Goal: Communication & Community: Answer question/provide support

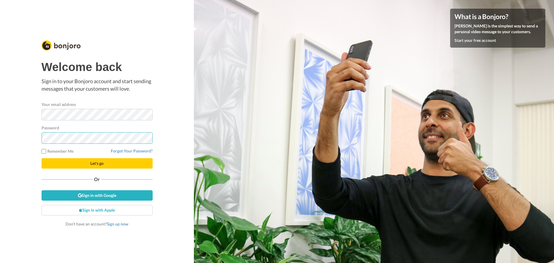
click at [42, 158] on button "Let's go" at bounding box center [97, 163] width 111 height 10
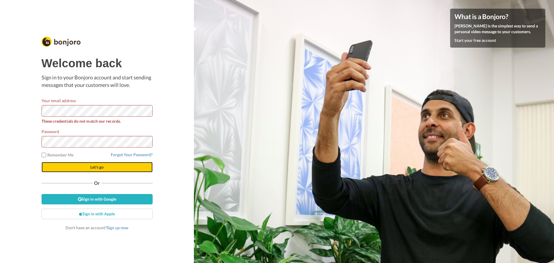
click at [106, 167] on button "Let's go" at bounding box center [97, 167] width 111 height 10
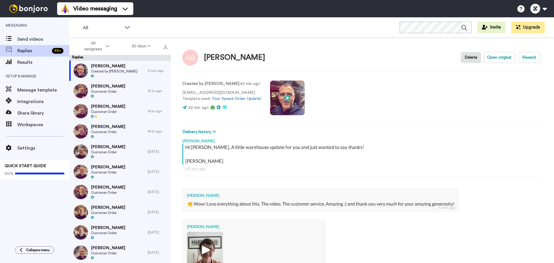
click at [289, 99] on video at bounding box center [287, 98] width 35 height 35
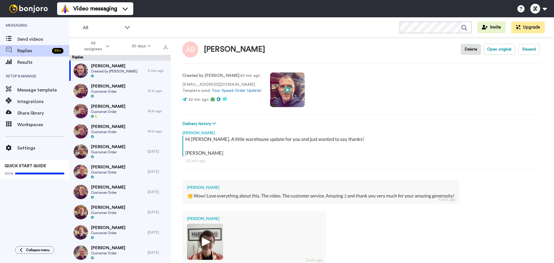
scroll to position [83, 0]
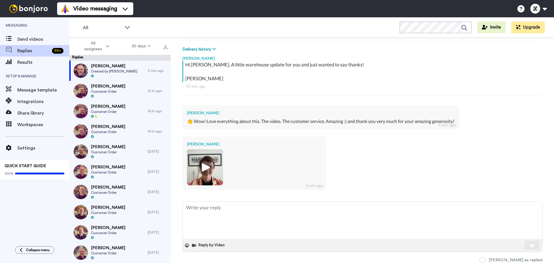
click at [198, 169] on img at bounding box center [205, 167] width 16 height 16
type textarea "x"
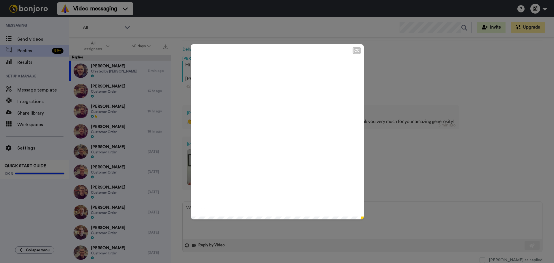
click at [405, 86] on div "CC Play/Pause 0:00 / 0:15" at bounding box center [277, 131] width 554 height 263
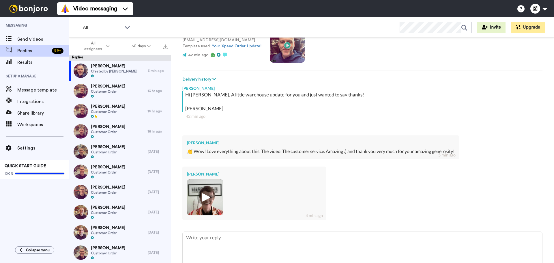
scroll to position [0, 0]
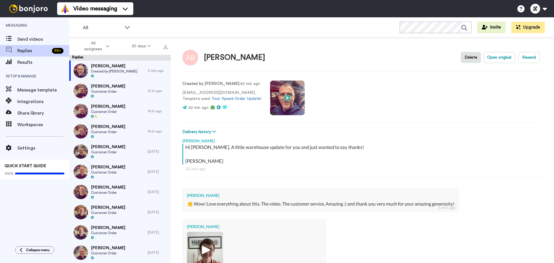
click at [296, 94] on video at bounding box center [287, 98] width 35 height 35
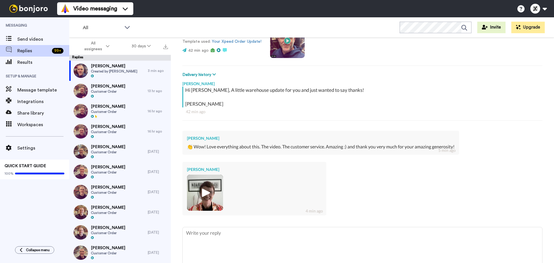
scroll to position [58, 0]
click at [206, 191] on img at bounding box center [205, 192] width 16 height 16
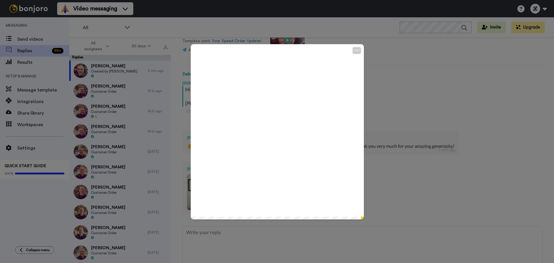
click at [276, 133] on icon "Play/Pause" at bounding box center [277, 131] width 15 height 27
click at [380, 110] on div "CC Play/Pause 0:14 / 0:15" at bounding box center [277, 131] width 554 height 263
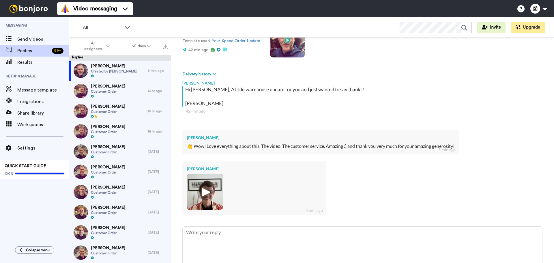
scroll to position [83, 0]
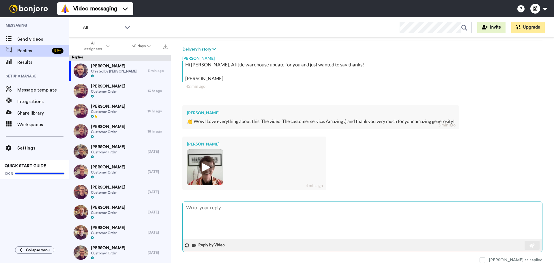
click at [215, 209] on textarea at bounding box center [363, 220] width 360 height 37
type textarea "Y"
type textarea "x"
type textarea "Yo"
type textarea "x"
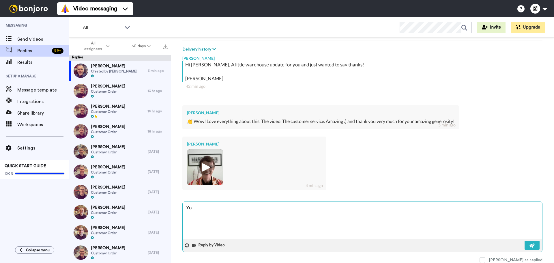
type textarea "You"
type textarea "x"
type textarea "You'"
type textarea "x"
type textarea "You'r"
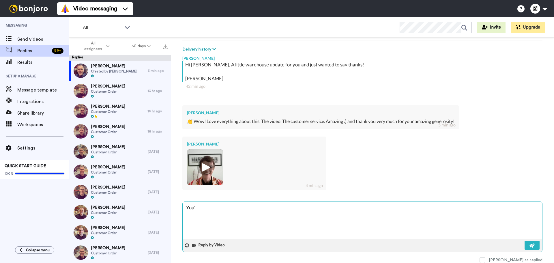
type textarea "x"
type textarea "You're"
type textarea "x"
type textarea "You're"
type textarea "x"
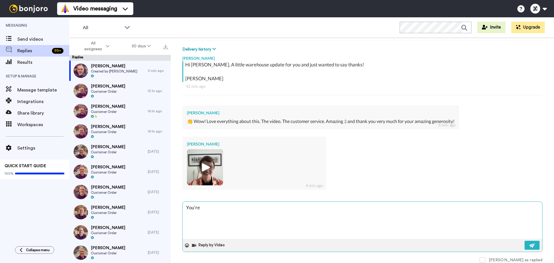
type textarea "You're v"
type textarea "x"
type textarea "You're ve"
type textarea "x"
type textarea "You're ver"
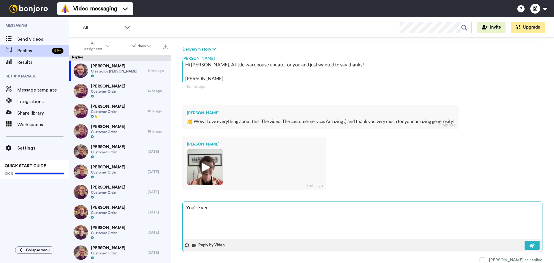
type textarea "x"
type textarea "You're very"
type textarea "x"
type textarea "You're very"
type textarea "x"
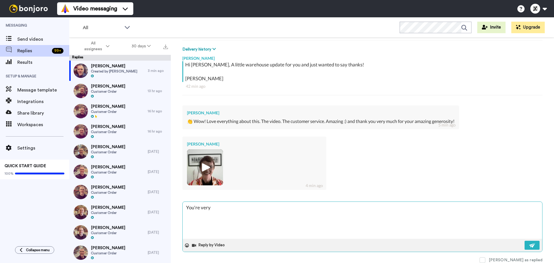
type textarea "You're very w"
type textarea "x"
type textarea "You're very we"
type textarea "x"
type textarea "You're very wel"
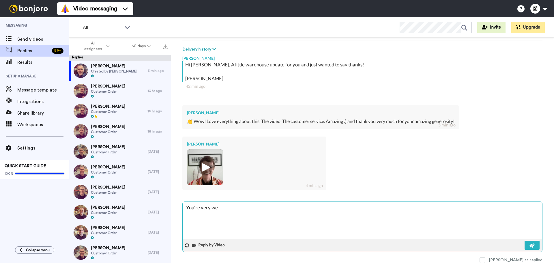
type textarea "x"
type textarea "You're very welc"
type textarea "x"
type textarea "You're very welco"
type textarea "x"
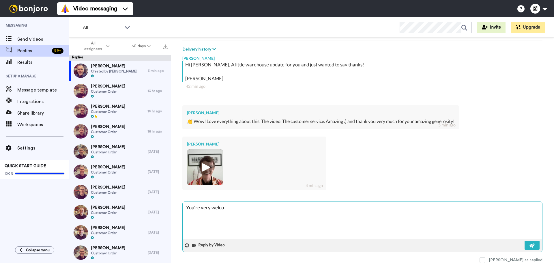
type textarea "You're very welcom"
type textarea "x"
type textarea "You're very welcome"
type textarea "x"
type textarea "You're very welcome!"
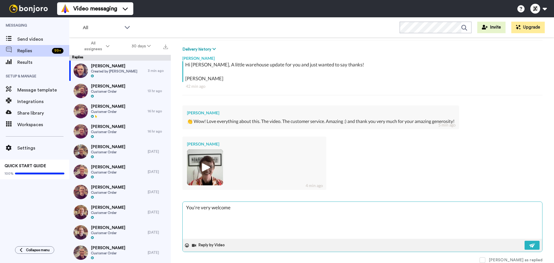
type textarea "x"
type textarea "You're very welcome!"
type textarea "x"
type textarea "You're very welcome! A"
type textarea "x"
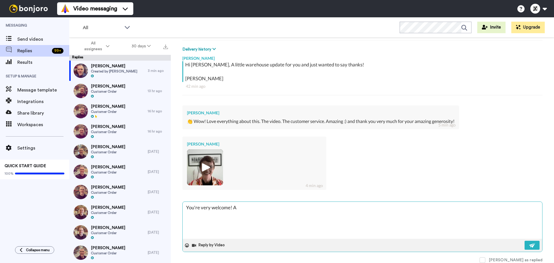
type textarea "You're very welcome! A"
type textarea "x"
type textarea "You're very welcome! A v"
type textarea "x"
type textarea "You're very welcome! A vi"
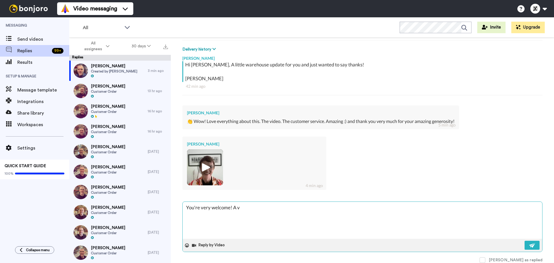
type textarea "x"
type textarea "You're very welcome! A vid"
type textarea "x"
type textarea "You're very welcome! A vide"
type textarea "x"
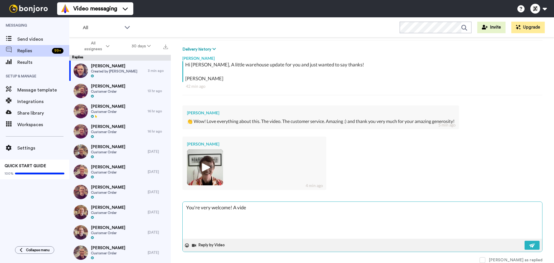
type textarea "You're very welcome! A video"
type textarea "x"
type textarea "You're very welcome! A video"
type textarea "x"
type textarea "You're very welcome! A video r"
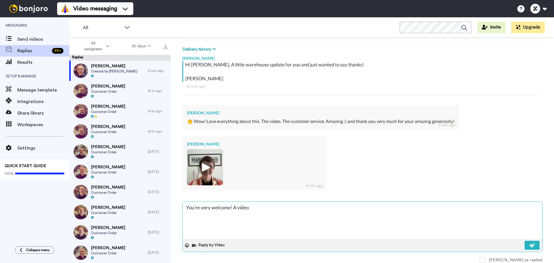
type textarea "x"
type textarea "You're very welcome! A video re"
type textarea "x"
type textarea "You're very welcome! A video rep"
type textarea "x"
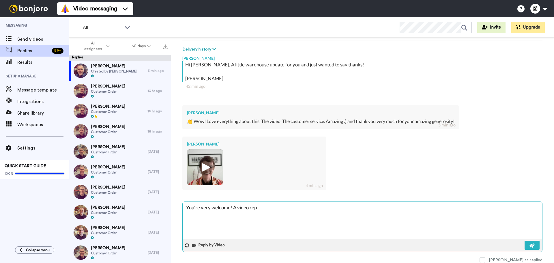
type textarea "You're very welcome! A video repl"
type textarea "x"
type textarea "You're very welcome! A video reply"
type textarea "x"
type textarea "You're very welcome! A video reply"
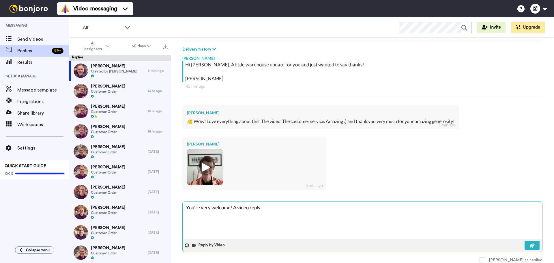
type textarea "x"
type textarea "You're very welcome! A video reply t"
type textarea "x"
type textarea "You're very welcome! A video reply to"
type textarea "x"
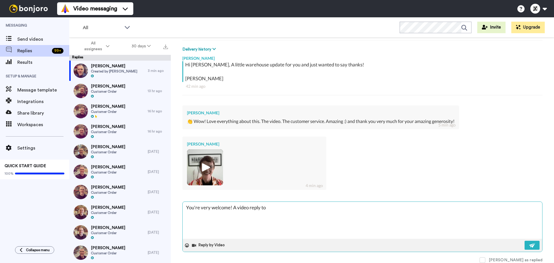
type textarea "You're very welcome! A video reply too"
type textarea "x"
type textarea "You're very welcome! A video reply too,"
type textarea "x"
type textarea "You're very welcome! A video reply too,"
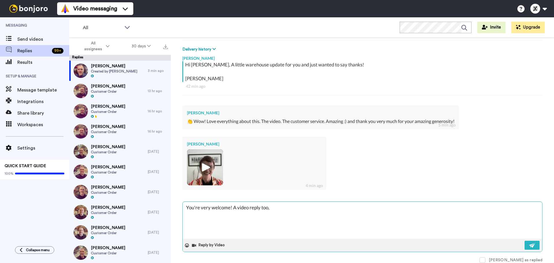
type textarea "x"
type textarea "You're very welcome! A video reply too, t"
type textarea "x"
type textarea "You're very welcome! A video reply too, th"
type textarea "x"
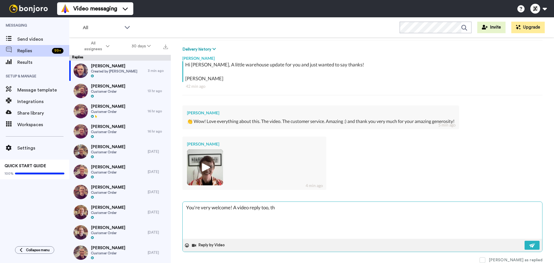
type textarea "You're very welcome! A video reply too, tha"
type textarea "x"
type textarea "You're very welcome! A video reply too, that"
type textarea "x"
type textarea "You're very welcome! A video reply too, that"
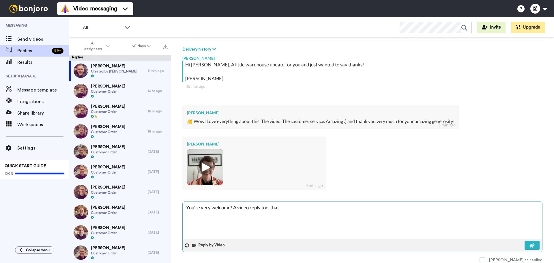
type textarea "x"
type textarea "You're very welcome! A video reply too, that i"
type textarea "x"
type textarea "You're very welcome! A video reply too, that is"
type textarea "x"
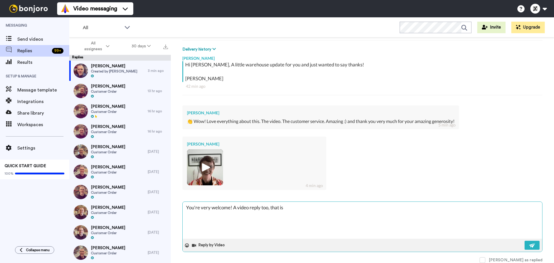
type textarea "You're very welcome! A video reply too, that is"
type textarea "x"
type textarea "You're very welcome! A video reply too, that is r"
type textarea "x"
type textarea "You're very welcome! A video reply too, that is ra"
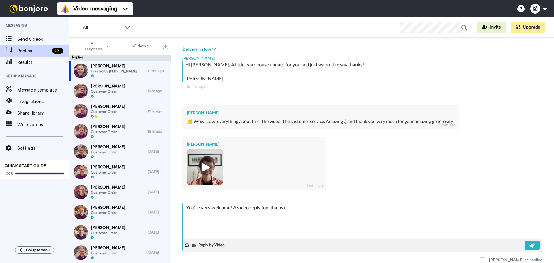
type textarea "x"
type textarea "You're very welcome! A video reply too, that is rar"
type textarea "x"
type textarea "You're very welcome! A video reply too, that is rare"
type textarea "x"
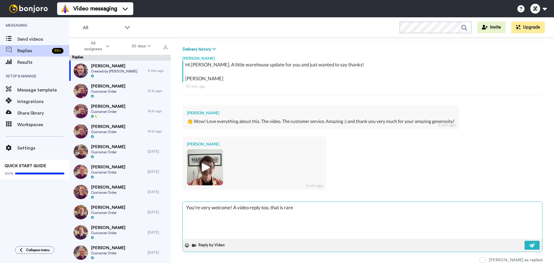
type textarea "You're very welcome! A video reply too, that is rare"
type textarea "x"
type textarea "You're very welcome! A video reply too, that is rare a"
type textarea "x"
type textarea "You're very welcome! A video reply too, that is rare ai"
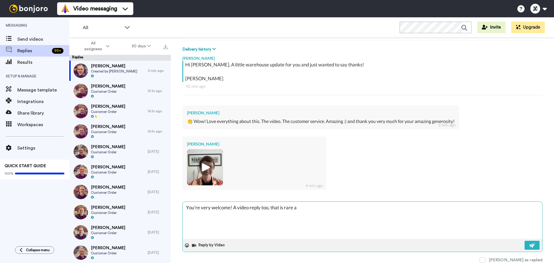
type textarea "x"
type textarea "You're very welcome! A video reply too, that is rare air"
type textarea "x"
type textarea "You're very welcome! A video reply too, that is rare air."
type textarea "x"
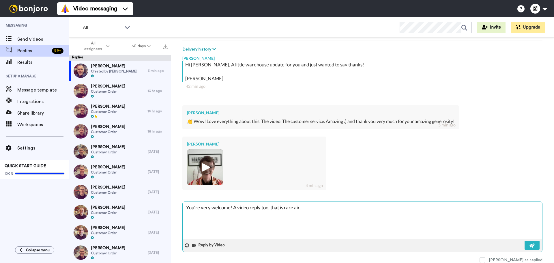
type textarea "You're very welcome! A video reply too, that is rare air."
type textarea "x"
type textarea "You're very welcome! A video reply too, that is rare air. L"
type textarea "x"
type textarea "You're very welcome! A video reply too, that is rare air."
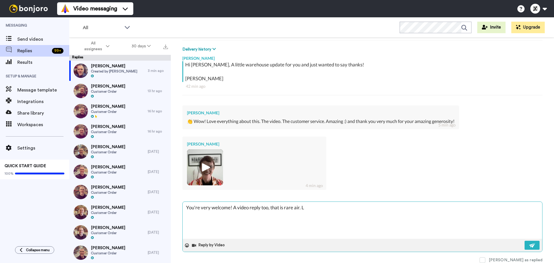
type textarea "x"
type textarea "You're very welcome! A video reply too, that is rare air."
type textarea "x"
type textarea "You're very welcome! A video reply too, that is rare air"
type textarea "x"
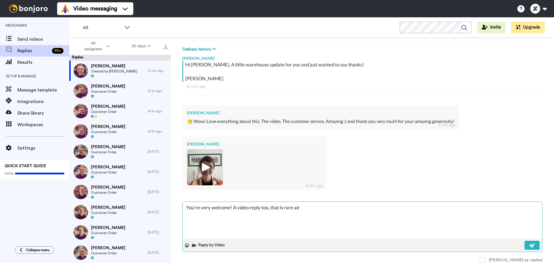
type textarea "You're very welcome! A video reply too, that is rare ai"
type textarea "x"
type textarea "You're very welcome! A video reply too, that is rare a"
type textarea "x"
type textarea "You're very welcome! A video reply too, that is rare"
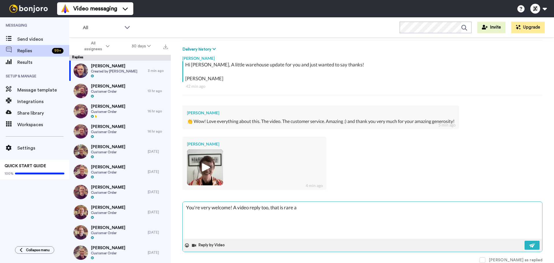
type textarea "x"
type textarea "You're very welcome! A video reply too, that is rare"
type textarea "x"
type textarea "You're very welcome! A video reply too, that is rar"
type textarea "x"
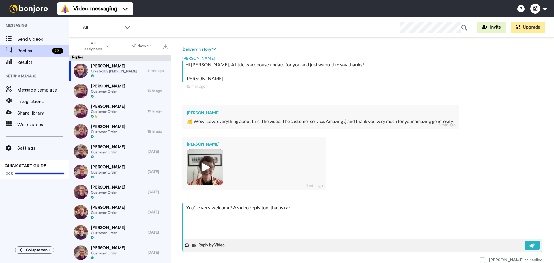
type textarea "You're very welcome! A video reply too, that is ra"
type textarea "x"
type textarea "You're very welcome! A video reply too, that is r"
type textarea "x"
type textarea "You're very welcome! A video reply too, that is"
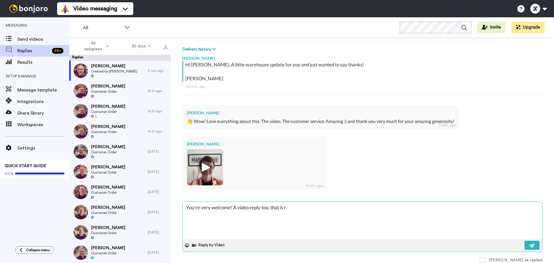
type textarea "x"
type textarea "You're very welcome! A video reply too, that is"
type textarea "x"
type textarea "You're very welcome! A video reply too, that i"
type textarea "x"
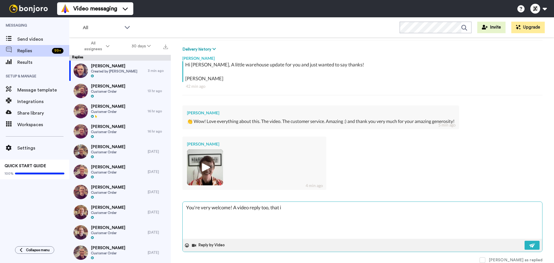
type textarea "You're very welcome! A video reply too, that"
type textarea "x"
type textarea "You're very welcome! A video reply too, that"
type textarea "x"
type textarea "You're very welcome! A video reply too, tha"
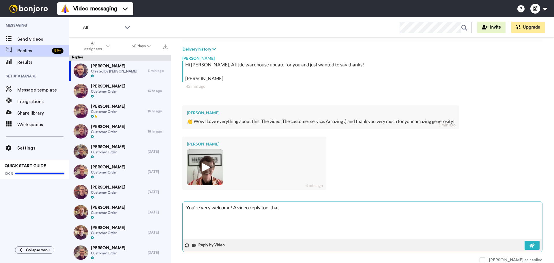
type textarea "x"
type textarea "You're very welcome! A video reply too, th"
type textarea "x"
type textarea "You're very welcome! A video reply too, t"
type textarea "x"
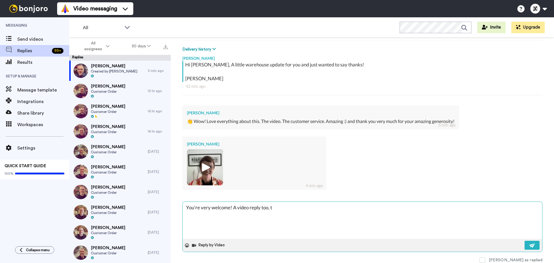
type textarea "You're very welcome! A video reply too,"
type textarea "x"
type textarea "You're very welcome! A video reply too,"
type textarea "x"
type textarea "You're very welcome! A video reply too"
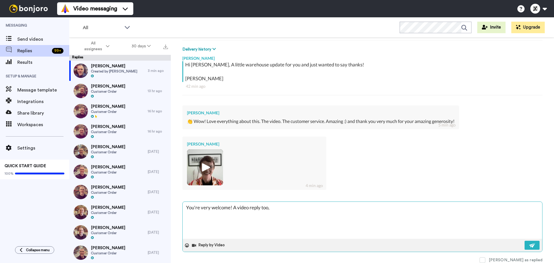
type textarea "x"
type textarea "You're very welcome! A video reply too,"
type textarea "x"
type textarea "You're very welcome! A video reply too,"
type textarea "x"
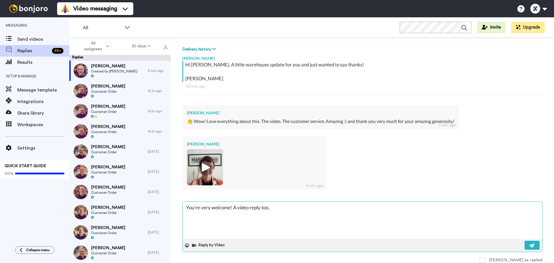
type textarea "You're very welcome! A video reply too, o"
type textarea "x"
type textarea "You're very welcome! A video reply too, ou"
type textarea "x"
type textarea "You're very welcome! A video reply too, out"
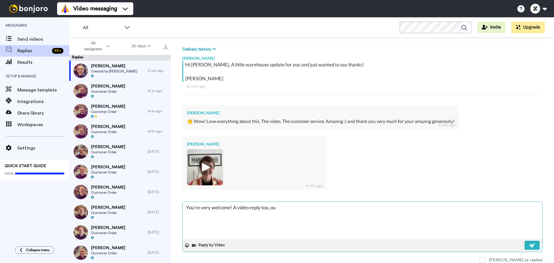
type textarea "x"
type textarea "You're very welcome! A video reply too, outs"
type textarea "x"
type textarea "You're very welcome! A video reply too, outst"
type textarea "x"
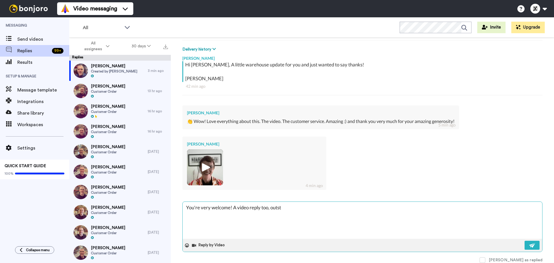
type textarea "You're very welcome! A video reply too, outsta"
type textarea "x"
type textarea "You're very welcome! A video reply too, outstan"
type textarea "x"
type textarea "You're very welcome! A video reply too, outstand"
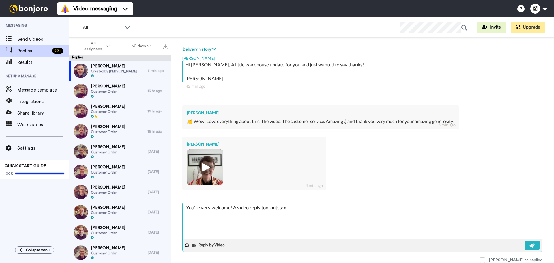
type textarea "x"
type textarea "You're very welcome! A video reply too, outstandi"
type textarea "x"
type textarea "You're very welcome! A video reply too, outstandin"
type textarea "x"
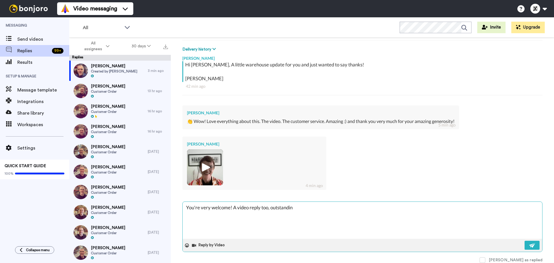
type textarea "You're very welcome! A video reply too, outstanding"
type textarea "x"
type textarea "You're very welcome! A video reply too, outstanding."
type textarea "x"
type textarea "You're very welcome! A video reply too, outstanding.1"
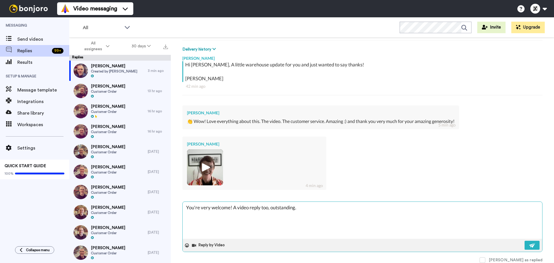
type textarea "x"
type textarea "You're very welcome! A video reply too, outstanding."
type textarea "x"
type textarea "You're very welcome! A video reply too, outstanding"
type textarea "x"
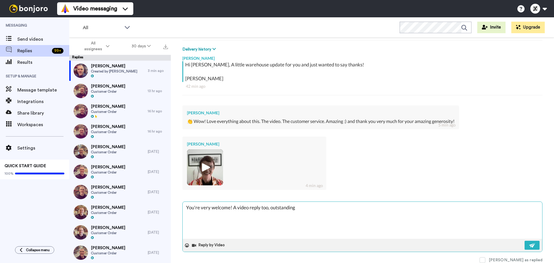
type textarea "You're very welcome! A video reply too, outstanding."
type textarea "x"
type textarea "You're very welcome! A video reply too, outstanding."
type textarea "x"
type textarea "You're very welcome! A video reply too, outstanding. W"
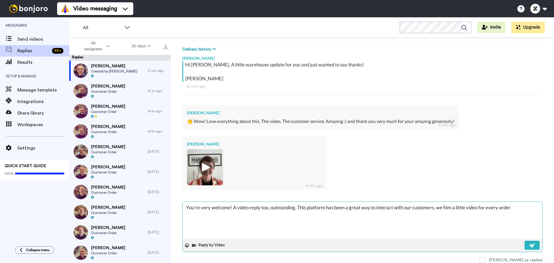
click at [438, 208] on textarea "You're very welcome! A video reply too, outstanding. This platform has been a g…" at bounding box center [363, 220] width 360 height 37
click at [212, 212] on textarea "You're very welcome! A video reply too, outstanding. This platform has been a g…" at bounding box center [363, 220] width 360 height 37
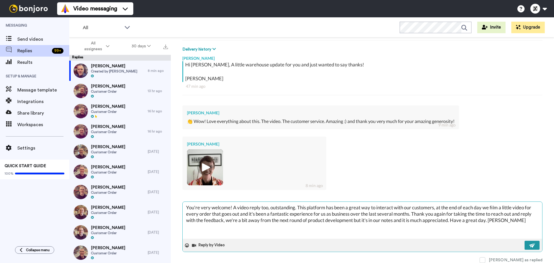
click at [532, 246] on button at bounding box center [532, 245] width 15 height 9
